Goal: Task Accomplishment & Management: Manage account settings

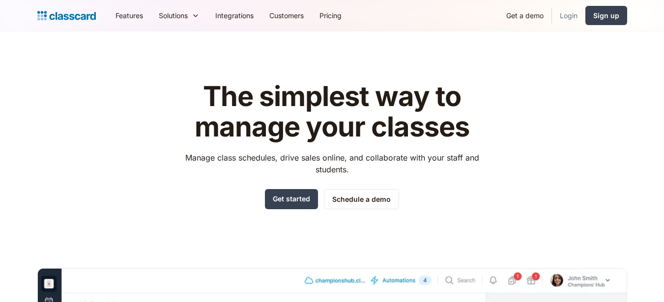
click at [575, 19] on link "Login" at bounding box center [568, 15] width 33 height 22
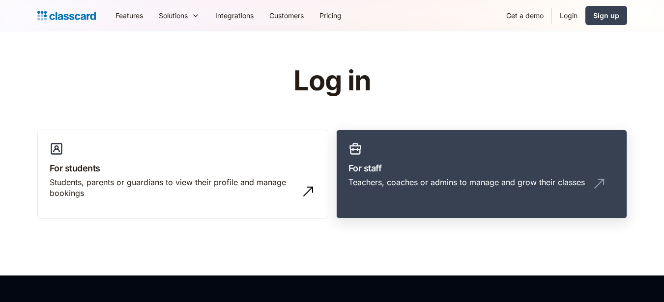
click at [467, 176] on link "For staff Teachers, coaches or admins to manage and grow their classes" at bounding box center [481, 175] width 291 height 90
